Goal: Task Accomplishment & Management: Complete application form

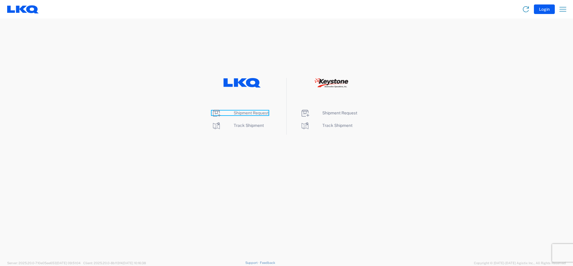
click at [246, 113] on span "Shipment Request" at bounding box center [251, 113] width 35 height 5
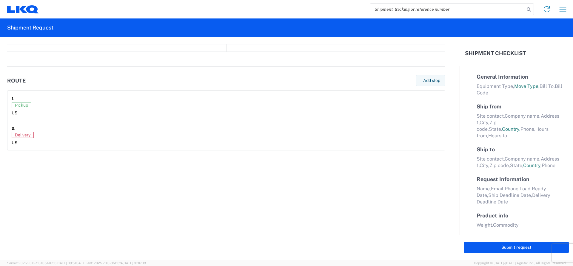
select select "FULL"
select select "LBS"
select select "IN"
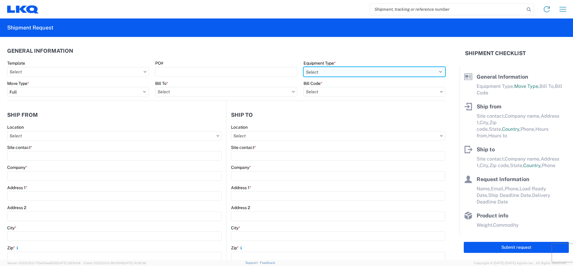
click at [350, 73] on select "Select 53’ Dry Van Flatbed Dropdeck (van) Lowboy (flatbed) Rail" at bounding box center [374, 72] width 142 height 10
select select "STDV"
click at [303, 67] on select "Select 53’ Dry Van Flatbed Dropdeck (van) Lowboy (flatbed) Rail" at bounding box center [374, 72] width 142 height 10
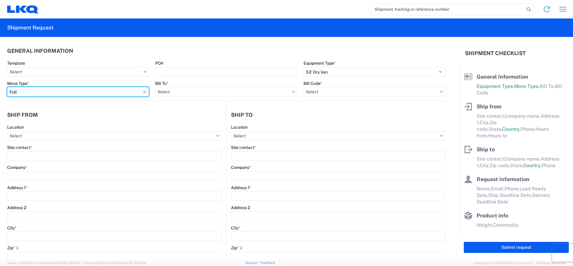
click at [29, 91] on select "Select Full Partial TL" at bounding box center [78, 92] width 142 height 10
select select "PARTIAL_TL"
click at [7, 87] on select "Select Full Partial TL" at bounding box center [78, 92] width 142 height 10
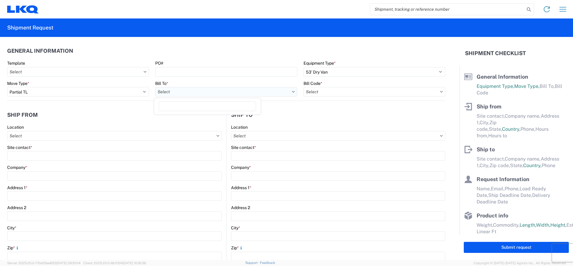
click at [162, 95] on input "text" at bounding box center [226, 92] width 142 height 10
type input "1760"
click at [206, 119] on div "1760 - LKQ Best Core" at bounding box center [207, 119] width 104 height 10
type input "1760 - LKQ Best Core"
click at [315, 93] on input "text" at bounding box center [374, 92] width 142 height 10
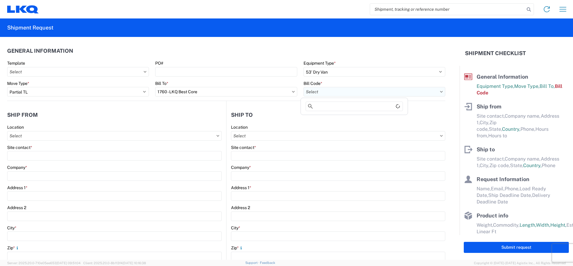
click at [315, 95] on input "text" at bounding box center [374, 92] width 142 height 10
click at [326, 118] on div "1760-1300-50180-0000 - 1760 Freight In - Cores" at bounding box center [354, 119] width 104 height 10
type input "1760-1300-50180-0000 - 1760 Freight In - Cores"
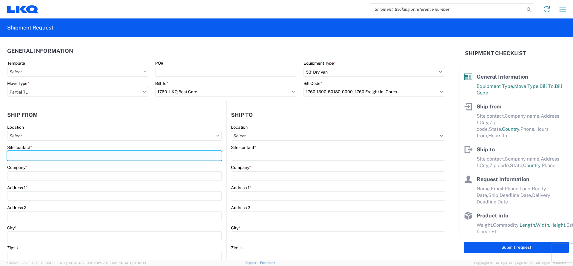
click at [37, 154] on input "Site contact *" at bounding box center [114, 156] width 214 height 10
type input "j"
type input "[PERSON_NAME]"
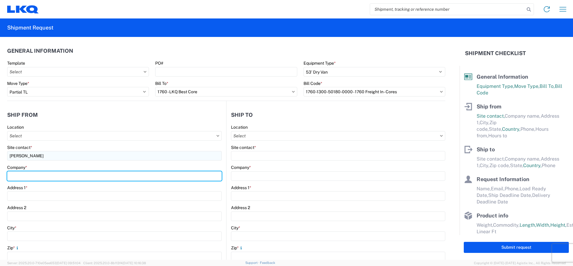
type input "n"
type input "NAPA COLUMBUS"
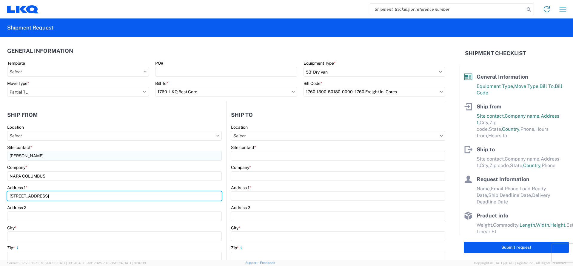
type input "[STREET_ADDRESS]"
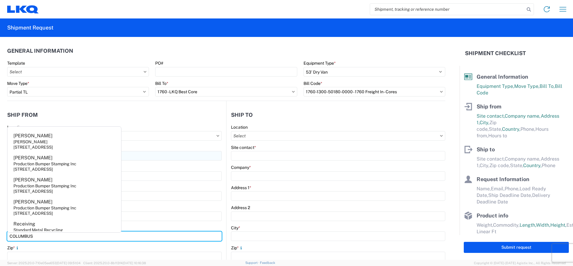
type input "COLUMBUS"
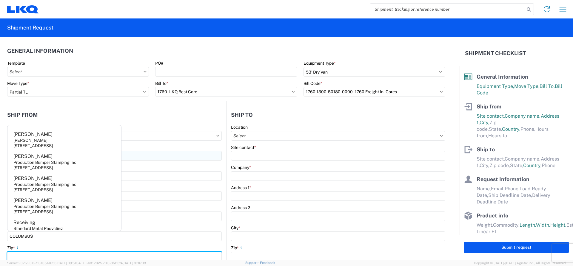
scroll to position [1, 0]
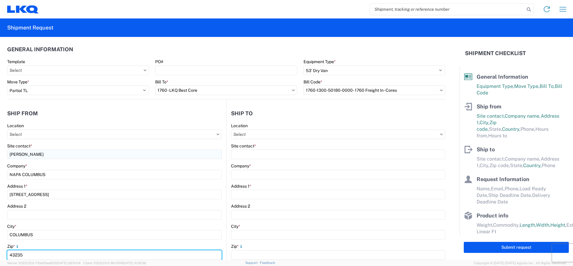
type input "43235"
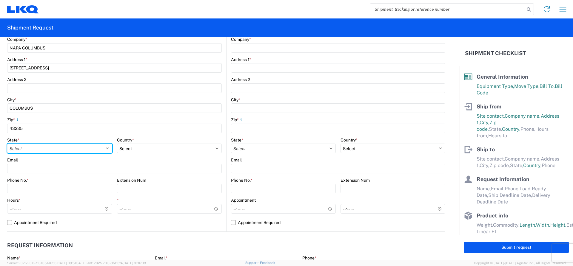
select select "OH"
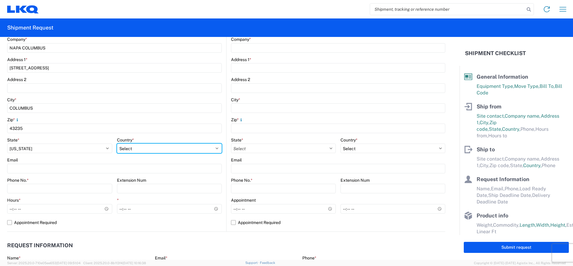
select select "US"
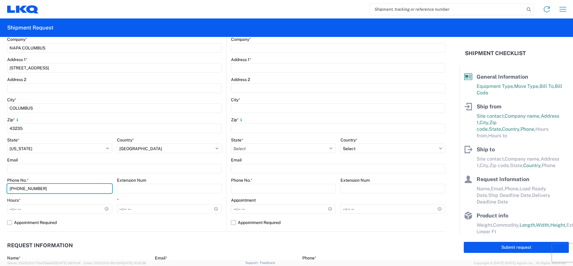
type input "[PHONE_NUMBER]"
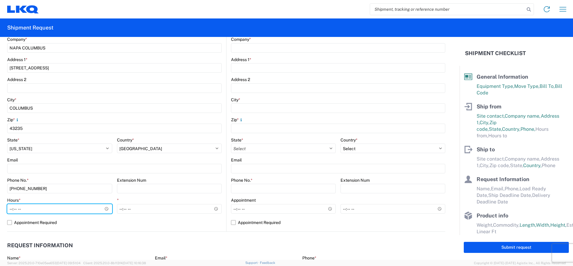
type input "07:00"
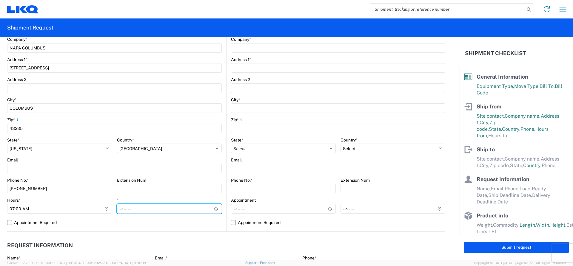
type input "15:00"
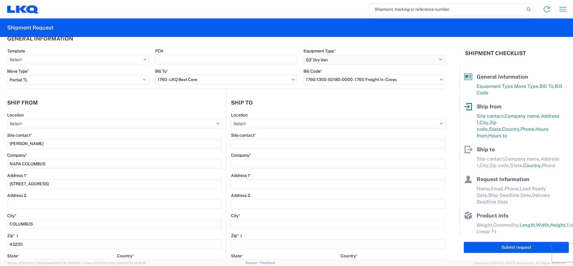
scroll to position [0, 0]
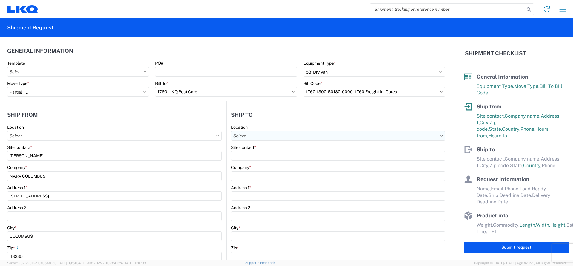
click at [245, 138] on input "text" at bounding box center [338, 136] width 214 height 10
type input "1760"
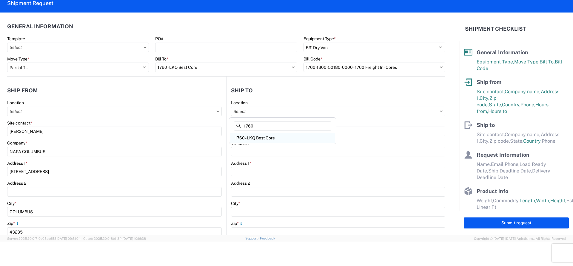
click at [246, 137] on div "1760 - LKQ Best Core" at bounding box center [282, 138] width 104 height 10
type input "1760 - LKQ Best Core"
type input "LKQ Corporation"
type input "[STREET_ADDRESS]"
type input "[GEOGRAPHIC_DATA]"
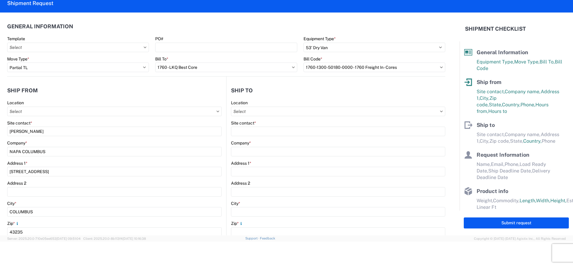
type input "77038"
select select "US"
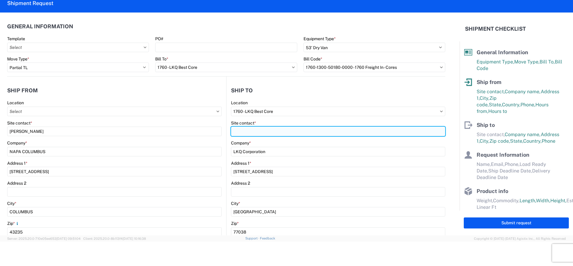
click at [245, 135] on input "Site contact *" at bounding box center [338, 132] width 214 height 10
type input "[PERSON_NAME]"
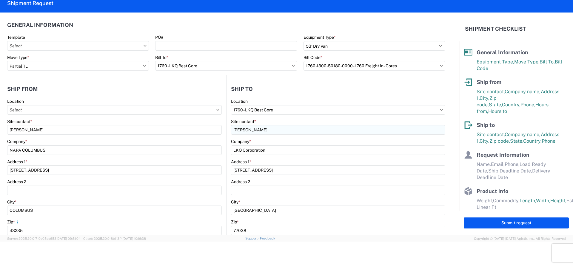
scroll to position [128, 0]
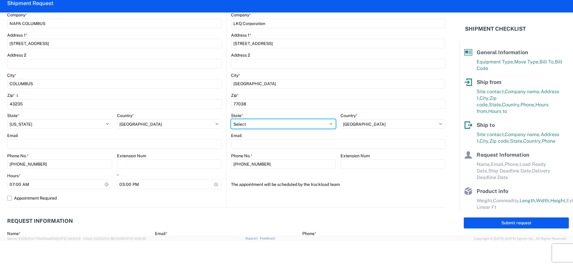
select select "[GEOGRAPHIC_DATA]"
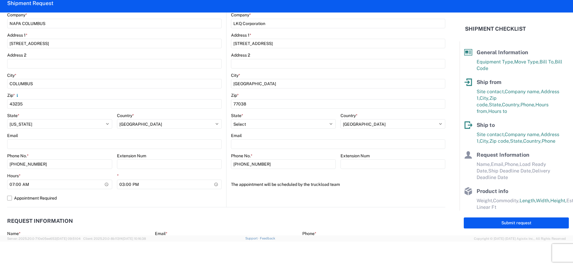
scroll to position [246, 0]
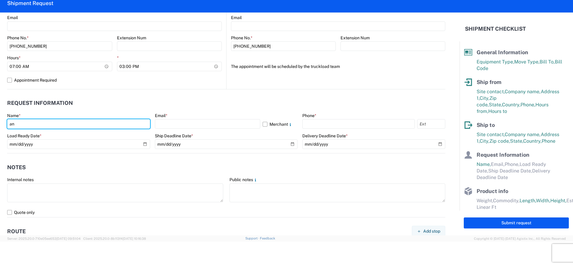
type input "a"
type input "[PERSON_NAME]"
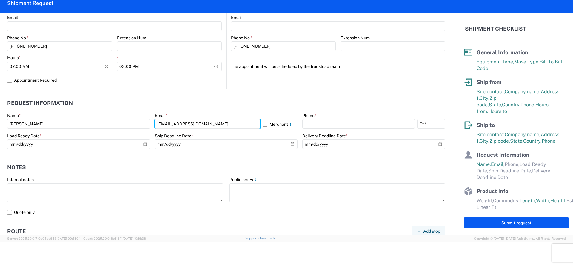
type input "[EMAIL_ADDRESS][DOMAIN_NAME]"
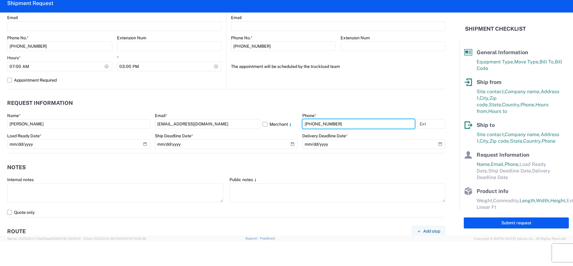
type input "[PHONE_NUMBER]"
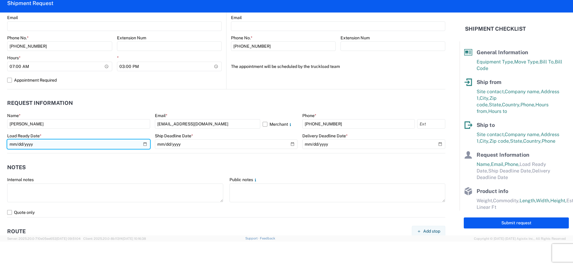
click at [143, 143] on input "date" at bounding box center [78, 145] width 143 height 10
type input "[DATE]"
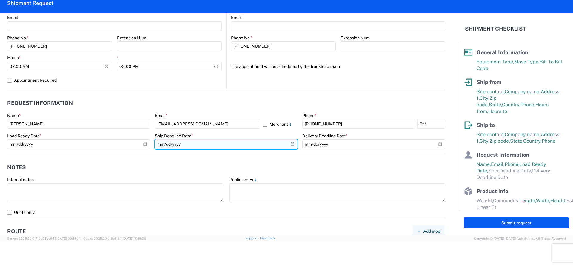
click at [289, 145] on input "date" at bounding box center [226, 145] width 143 height 10
type input "[DATE]"
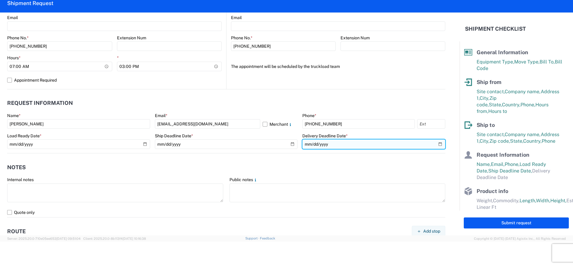
click at [353, 142] on input "date" at bounding box center [373, 145] width 143 height 10
click at [435, 145] on input "date" at bounding box center [373, 145] width 143 height 10
type input "[DATE]"
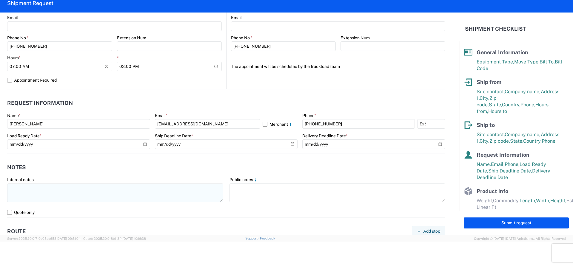
drag, startPoint x: 44, startPoint y: 182, endPoint x: 44, endPoint y: 187, distance: 5.4
click at [44, 182] on div "Internal notes" at bounding box center [115, 179] width 216 height 5
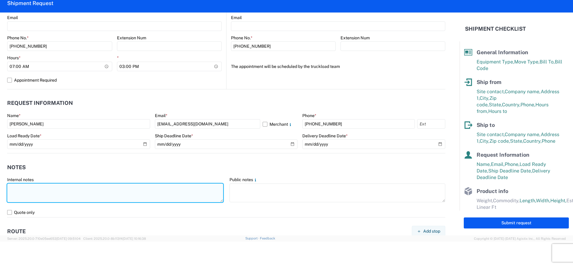
click at [43, 190] on textarea at bounding box center [115, 193] width 216 height 19
type textarea "NO REEFER , NO FOOD TRUCK , NO RAIL"
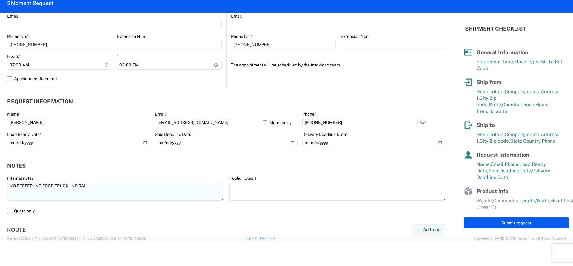
scroll to position [473, 0]
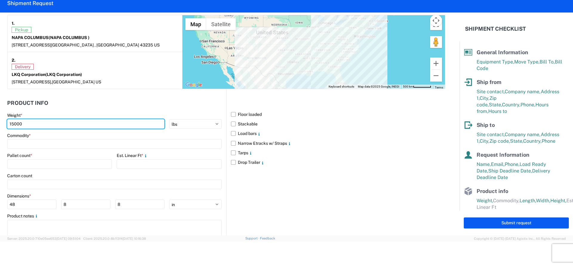
type input "15000"
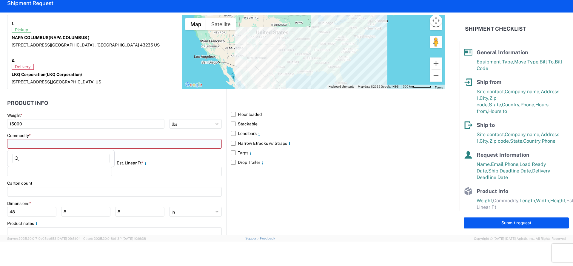
click at [32, 145] on input at bounding box center [114, 144] width 214 height 10
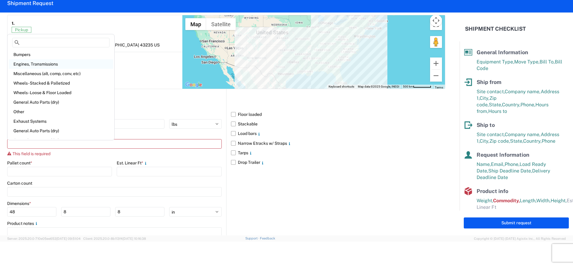
click at [44, 64] on div "Engines, Transmissions" at bounding box center [61, 64] width 104 height 10
type input "Engines, Transmissions"
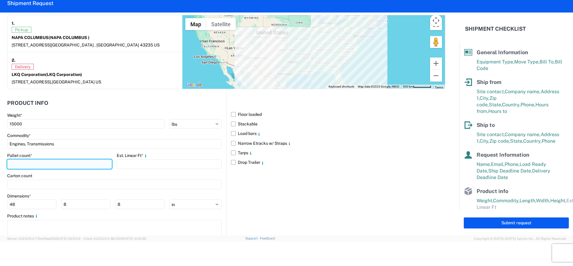
click at [19, 167] on input "number" at bounding box center [59, 165] width 105 height 10
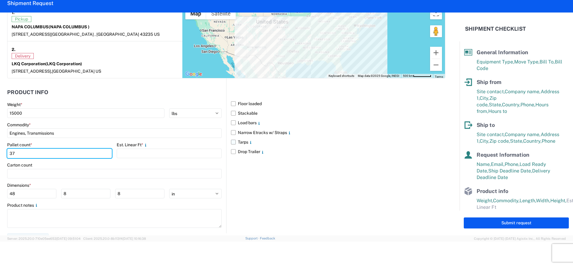
scroll to position [492, 0]
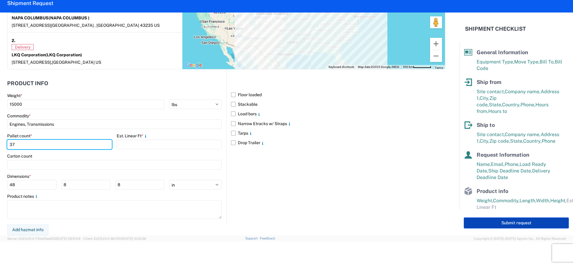
type input "37"
click at [479, 220] on button "Submit request" at bounding box center [516, 223] width 105 height 11
select select "US"
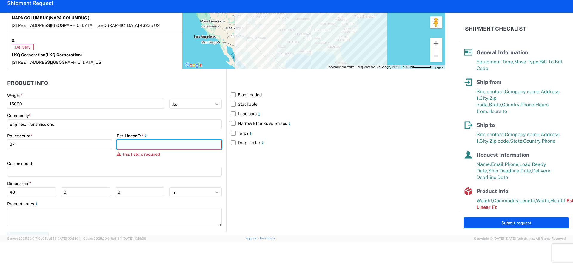
click at [157, 143] on input "number" at bounding box center [169, 145] width 105 height 10
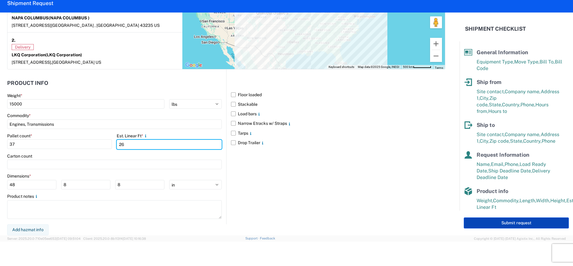
type input "26"
click at [499, 223] on button "Submit request" at bounding box center [516, 223] width 105 height 11
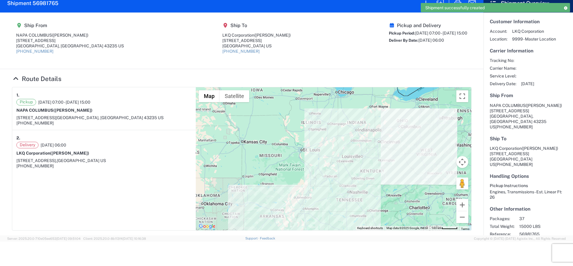
click at [565, 7] on icon at bounding box center [565, 7] width 4 height 3
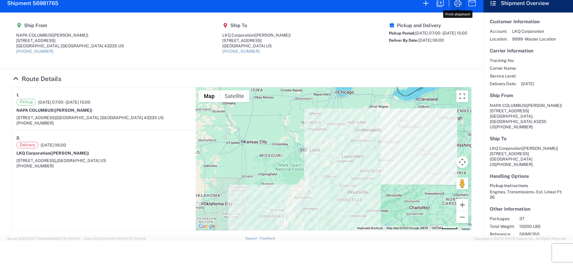
click at [457, 3] on icon "button" at bounding box center [458, 4] width 10 height 10
